Goal: Information Seeking & Learning: Check status

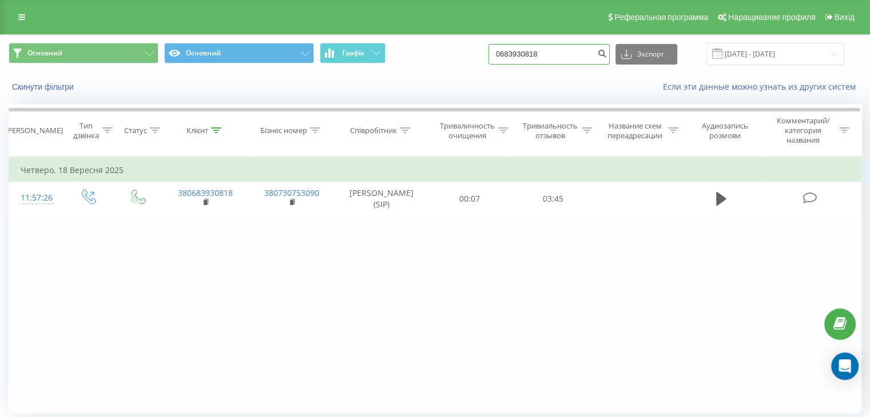
click at [596, 55] on input "0683930818" at bounding box center [548, 54] width 121 height 21
click at [594, 55] on input "0683930818" at bounding box center [548, 54] width 121 height 21
drag, startPoint x: 567, startPoint y: 55, endPoint x: 505, endPoint y: 60, distance: 62.5
click at [505, 60] on input "0683930818" at bounding box center [548, 54] width 121 height 21
paste input "380684254872"
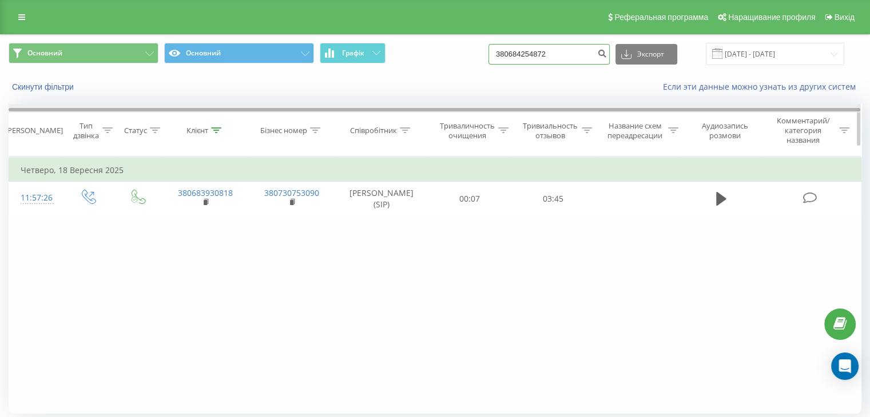
type input "380684254872"
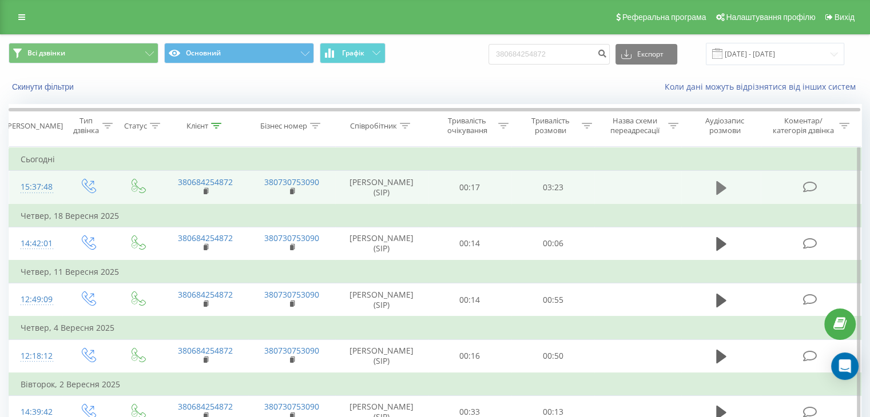
click at [717, 190] on icon at bounding box center [721, 188] width 10 height 14
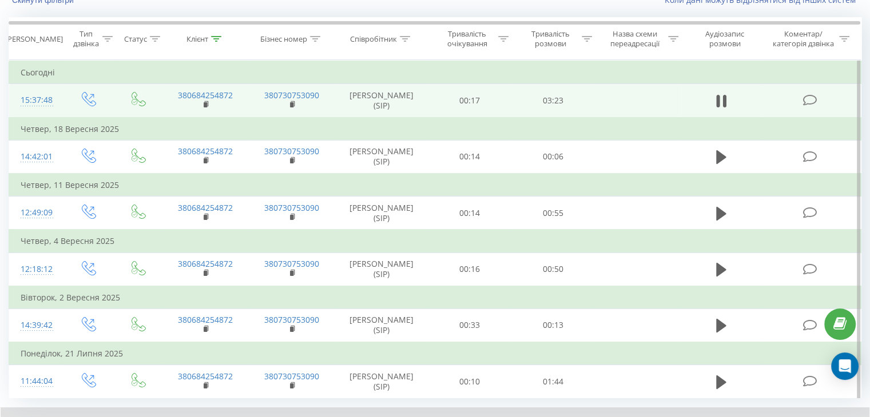
scroll to position [162, 0]
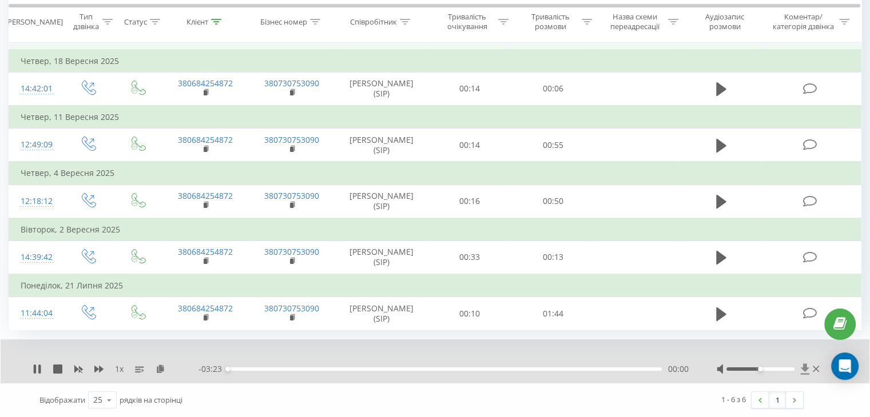
click at [803, 375] on icon at bounding box center [804, 369] width 9 height 11
click at [32, 384] on div "1 x - 03:21 00:02 00:02" at bounding box center [435, 362] width 869 height 44
click at [38, 374] on icon at bounding box center [37, 369] width 9 height 9
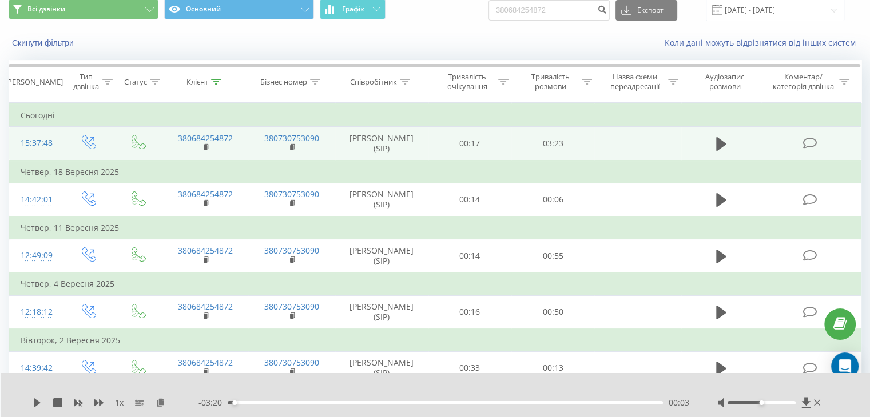
scroll to position [0, 0]
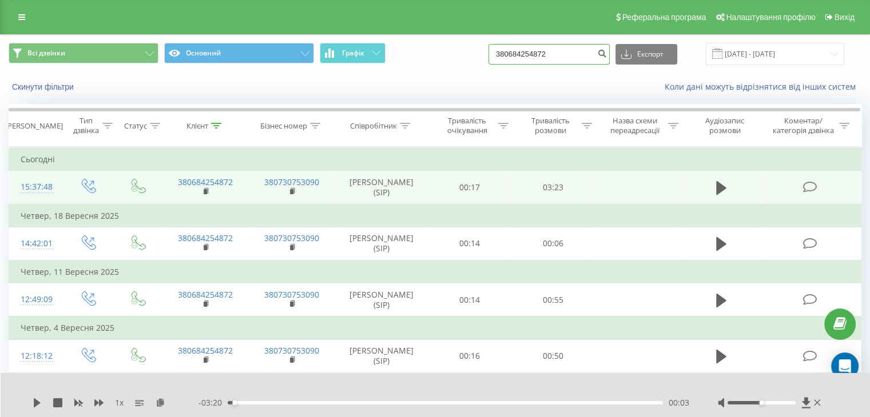
click at [549, 51] on input "380684254872" at bounding box center [548, 54] width 121 height 21
drag, startPoint x: 567, startPoint y: 52, endPoint x: 479, endPoint y: 53, distance: 88.1
click at [479, 53] on div "Всі дзвінки Основний Графік 380684254872 Експорт .csv .xls .xlsx [DATE] - [DATE]" at bounding box center [435, 54] width 853 height 22
paste input "73663561"
type input "380673663561"
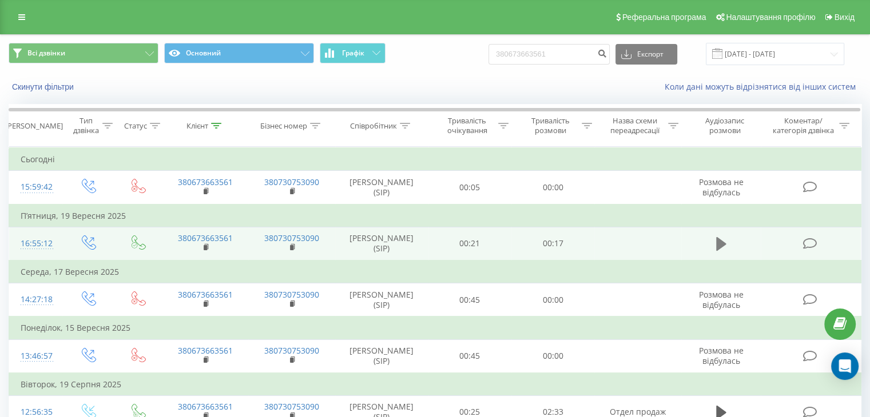
click at [715, 253] on button at bounding box center [721, 244] width 17 height 17
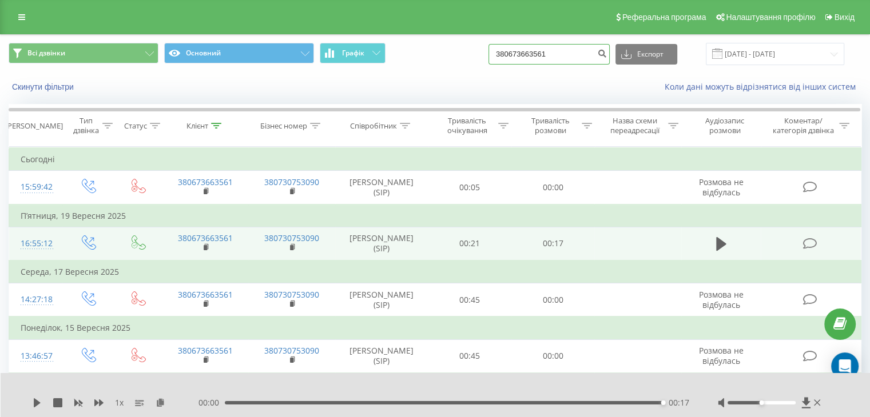
drag, startPoint x: 576, startPoint y: 55, endPoint x: 488, endPoint y: 51, distance: 88.2
click at [486, 53] on div "Всі дзвінки Основний Графік 380673663561 Експорт .csv .xls .xlsx 22.06.2025 - 2…" at bounding box center [435, 54] width 853 height 22
paste input "2203213"
type input "380672203213"
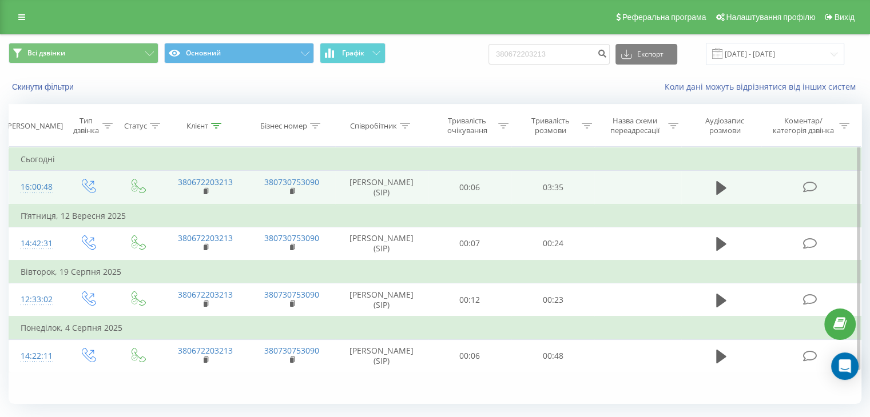
click at [716, 191] on icon at bounding box center [721, 188] width 10 height 16
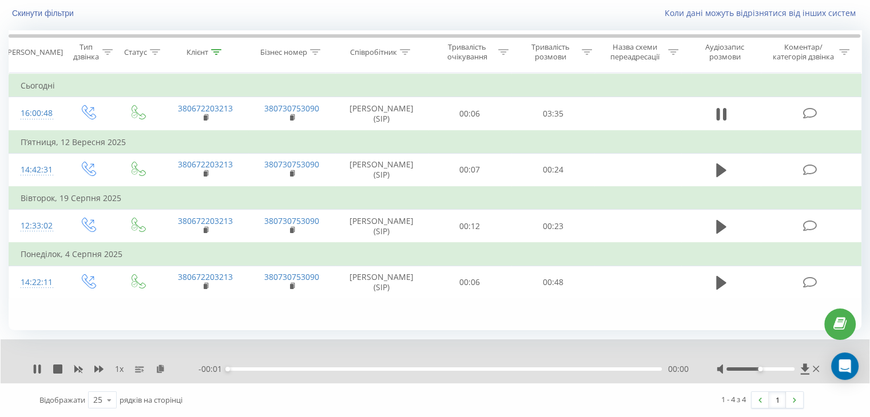
scroll to position [76, 0]
click at [802, 371] on icon at bounding box center [805, 369] width 10 height 11
click at [33, 365] on icon at bounding box center [37, 369] width 9 height 9
